Goal: Transaction & Acquisition: Purchase product/service

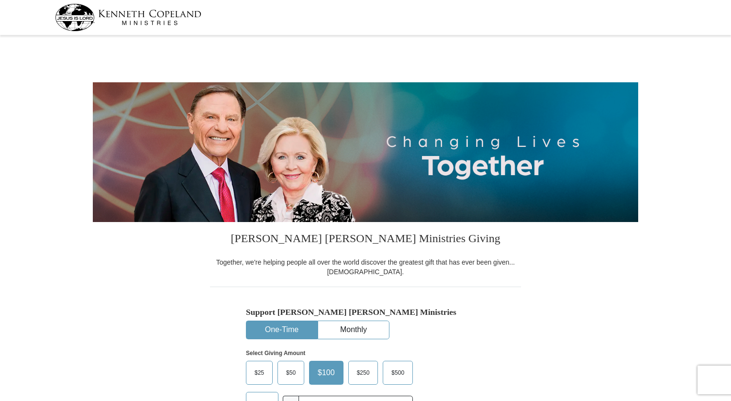
select select "NE"
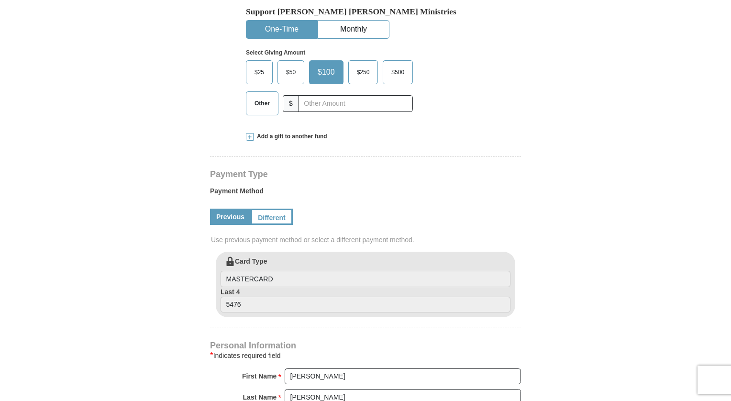
scroll to position [305, 0]
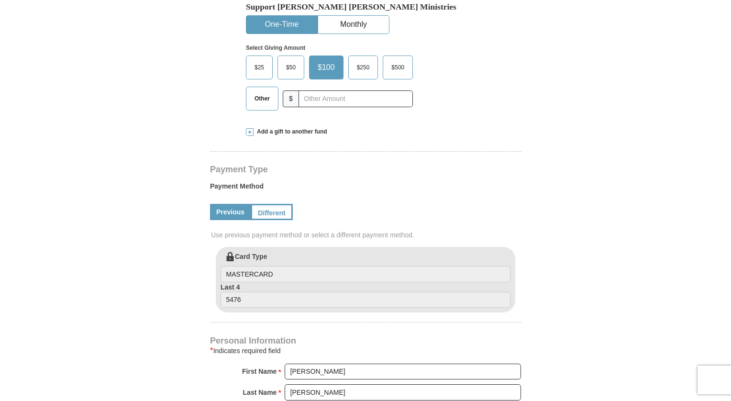
click at [262, 98] on span "Other" at bounding box center [262, 98] width 25 height 14
click at [0, 0] on input "Other" at bounding box center [0, 0] width 0 height 0
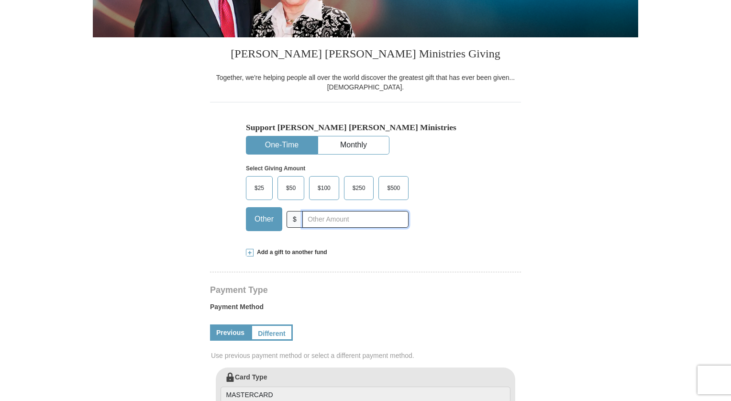
scroll to position [107, 0]
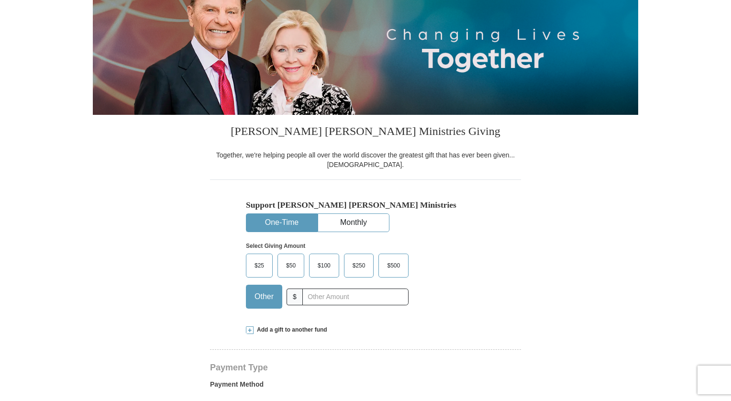
click at [253, 329] on span at bounding box center [250, 330] width 8 height 8
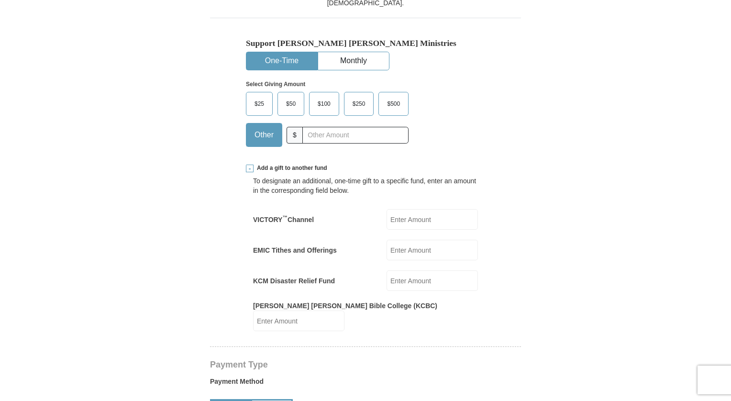
scroll to position [265, 0]
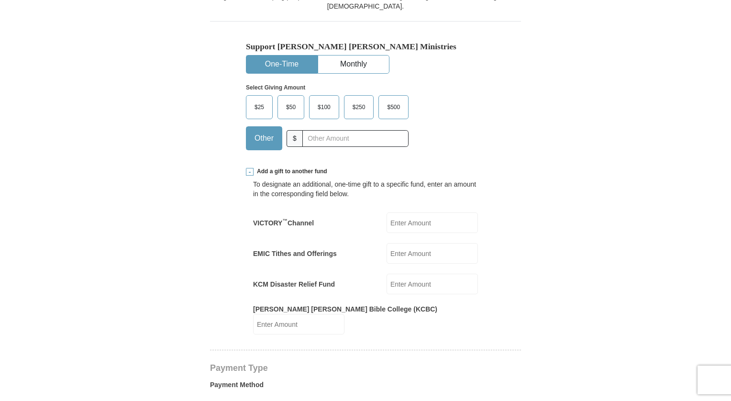
click at [430, 248] on input "EMIC Tithes and Offerings" at bounding box center [431, 253] width 91 height 21
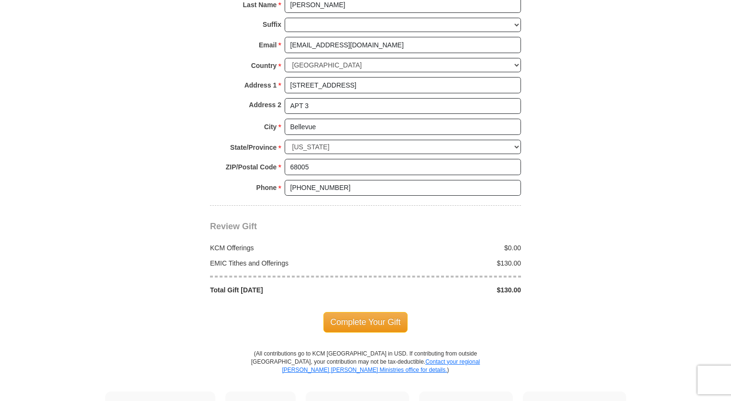
scroll to position [899, 0]
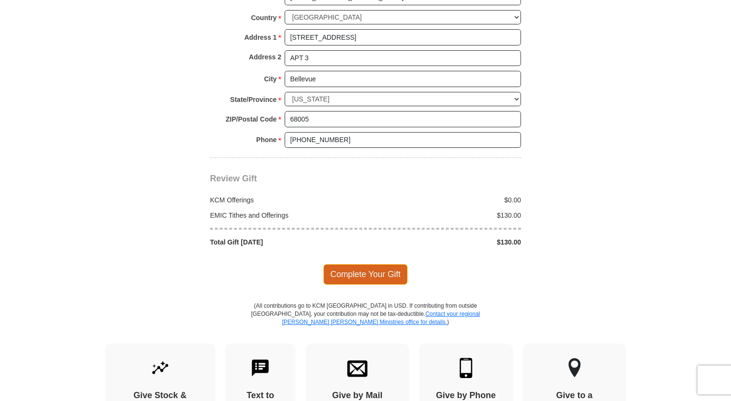
type input "130.00"
click at [373, 264] on span "Complete Your Gift" at bounding box center [365, 274] width 85 height 20
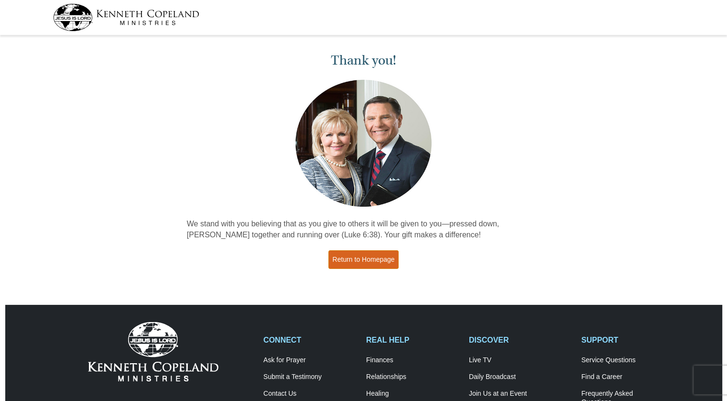
click at [372, 261] on link "Return to Homepage" at bounding box center [363, 259] width 71 height 19
